Goal: Task Accomplishment & Management: Manage account settings

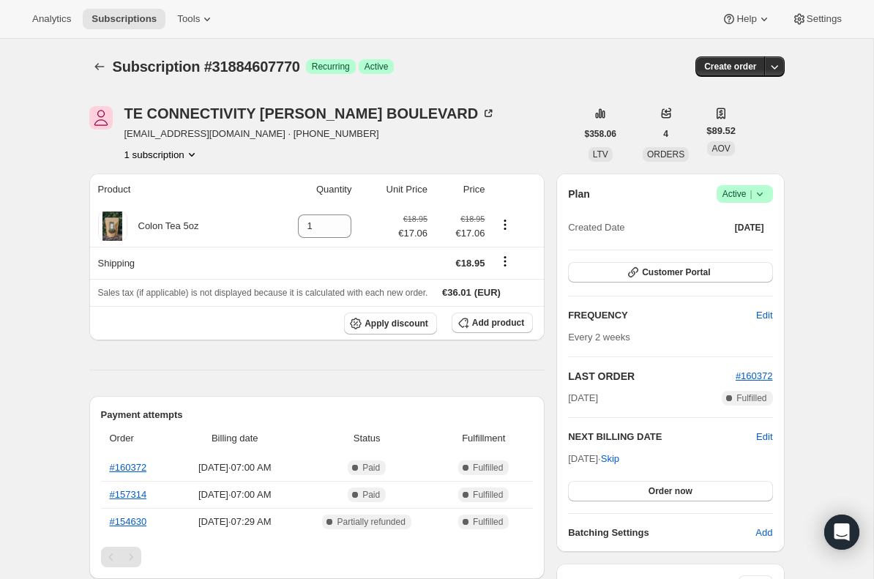
click at [750, 196] on span "|" at bounding box center [751, 194] width 2 height 12
click at [750, 243] on span "Cancel subscription" at bounding box center [740, 247] width 83 height 11
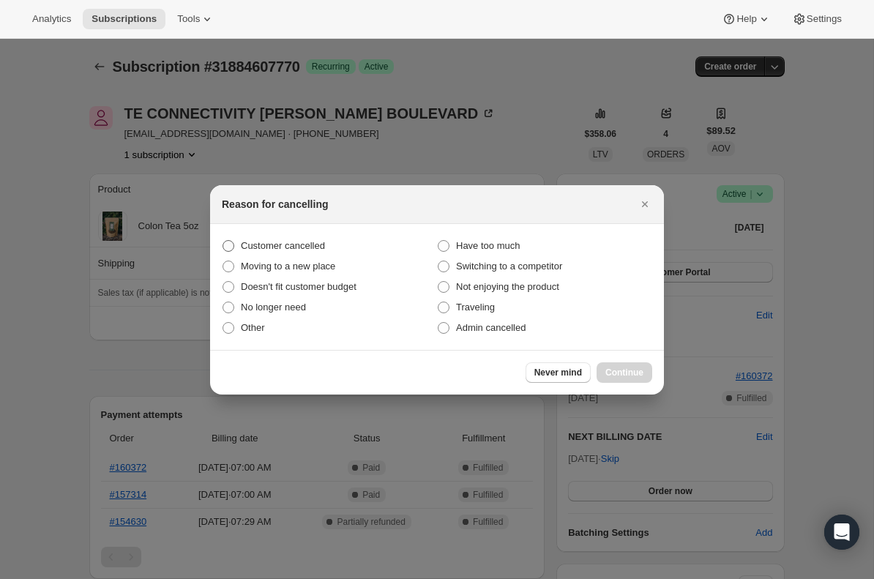
click at [305, 248] on span "Customer cancelled" at bounding box center [283, 245] width 84 height 11
click at [223, 241] on input "Customer cancelled" at bounding box center [223, 240] width 1 height 1
radio input "true"
click at [620, 373] on span "Continue" at bounding box center [625, 373] width 38 height 12
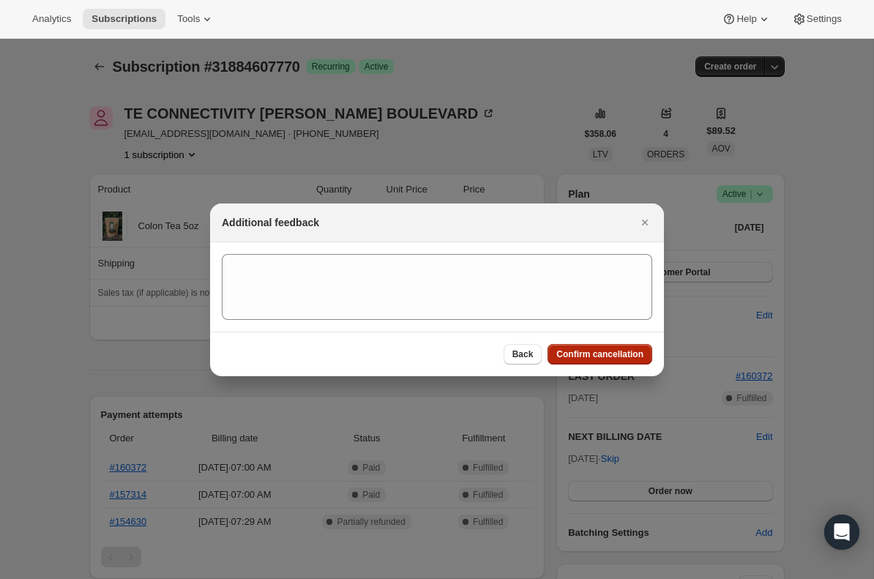
click at [605, 350] on span "Confirm cancellation" at bounding box center [600, 355] width 87 height 12
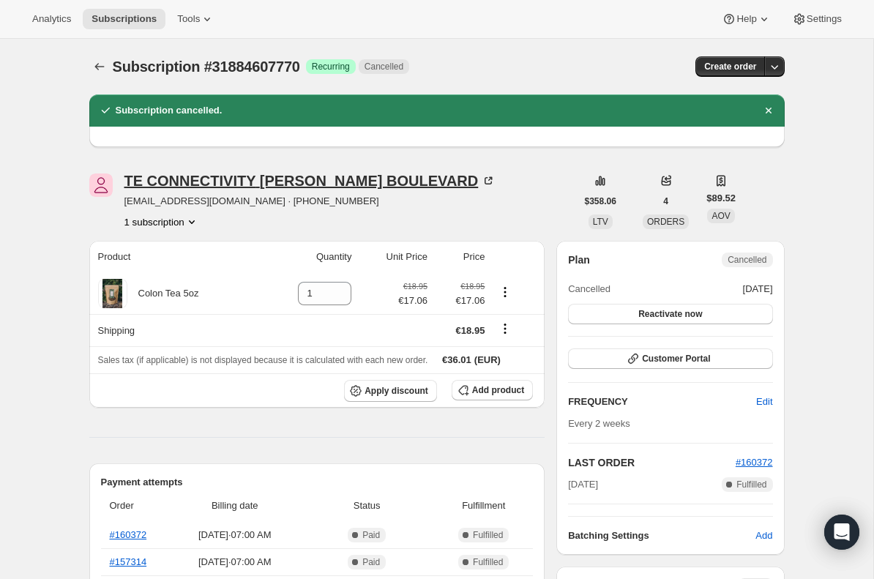
click at [190, 182] on div "TE CONNECTIVITY [PERSON_NAME] BOULEVARD" at bounding box center [310, 181] width 372 height 15
